Goal: Navigation & Orientation: Find specific page/section

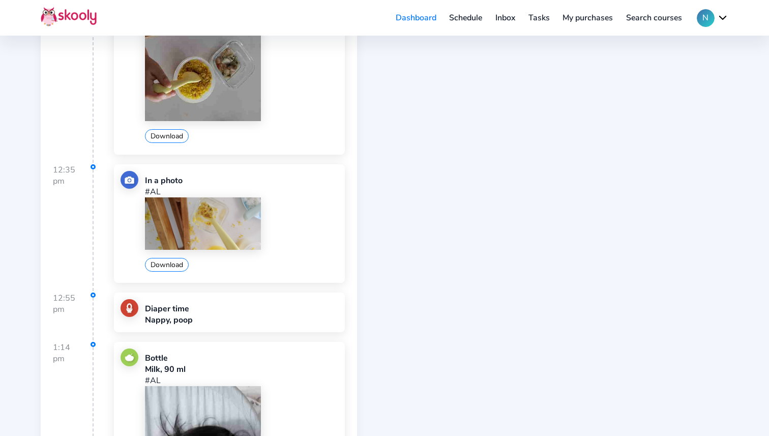
scroll to position [1614, 0]
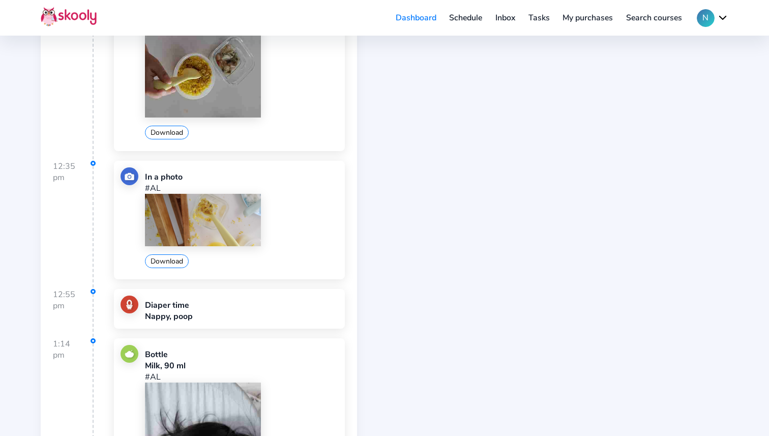
click at [209, 224] on img at bounding box center [203, 220] width 116 height 52
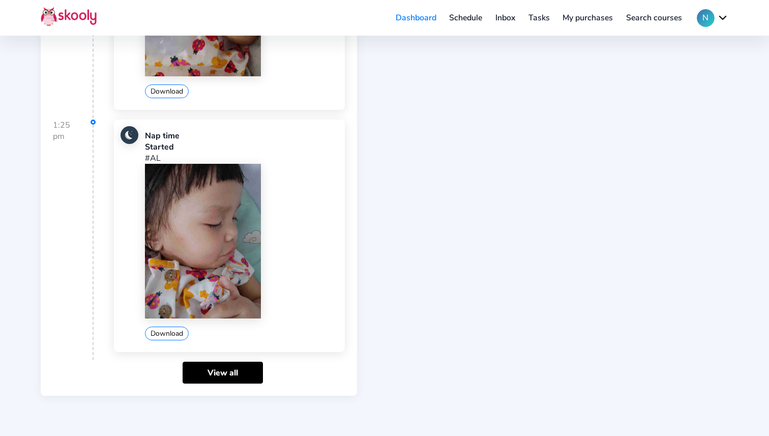
scroll to position [2218, 0]
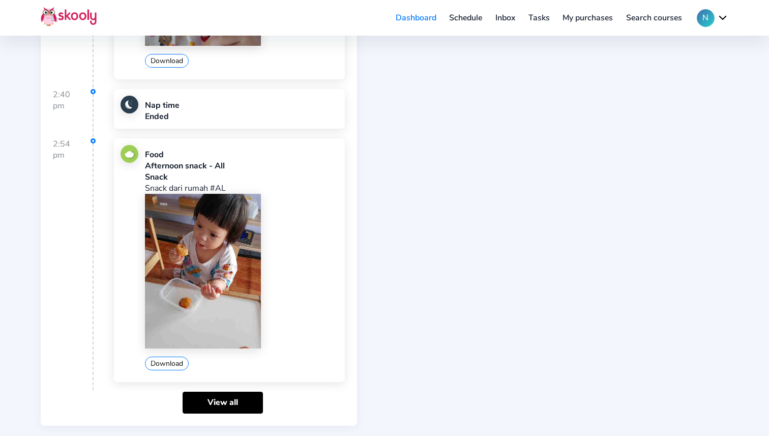
scroll to position [2442, 0]
